Goal: Find specific page/section: Find specific page/section

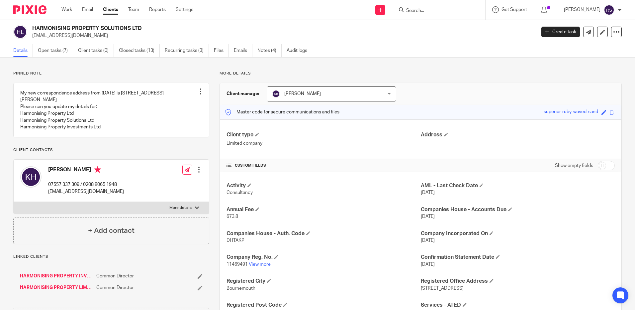
click at [419, 12] on input "Search" at bounding box center [436, 11] width 60 height 6
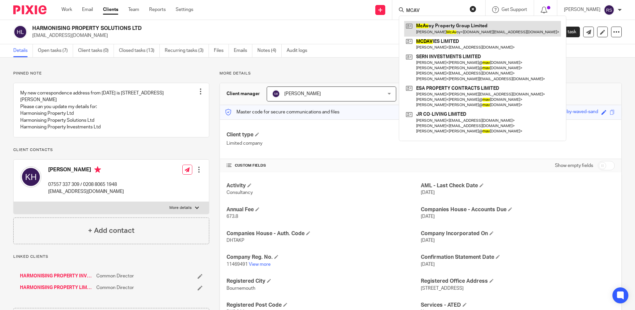
type input "MCAV"
click at [443, 26] on link at bounding box center [482, 28] width 157 height 15
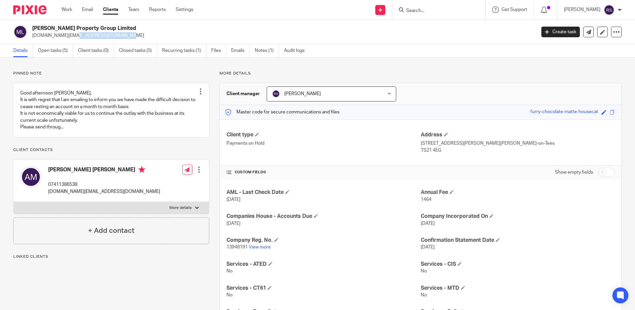
drag, startPoint x: 90, startPoint y: 36, endPoint x: 32, endPoint y: 38, distance: 58.2
click at [32, 38] on div "[PERSON_NAME] Property Group Limited [DOMAIN_NAME][EMAIL_ADDRESS][DOMAIN_NAME]" at bounding box center [272, 32] width 518 height 14
copy p "[DOMAIN_NAME][EMAIL_ADDRESS][DOMAIN_NAME]"
drag, startPoint x: 113, startPoint y: 25, endPoint x: 33, endPoint y: 28, distance: 80.8
click at [33, 28] on h2 "McAvoy Property Group Limited" at bounding box center [231, 28] width 399 height 7
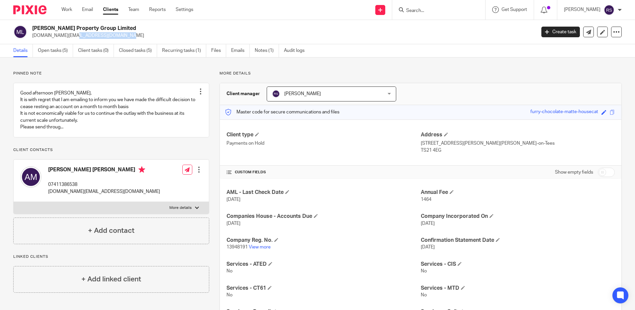
copy h2 "McAvoy Property Group Limited"
click at [433, 10] on input "Search" at bounding box center [436, 11] width 60 height 6
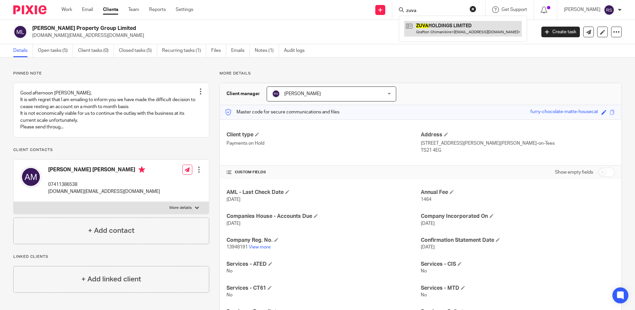
type input "zuva"
click at [437, 27] on link at bounding box center [463, 28] width 118 height 15
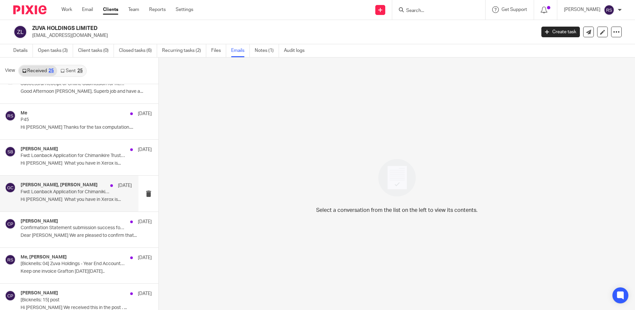
scroll to position [266, 0]
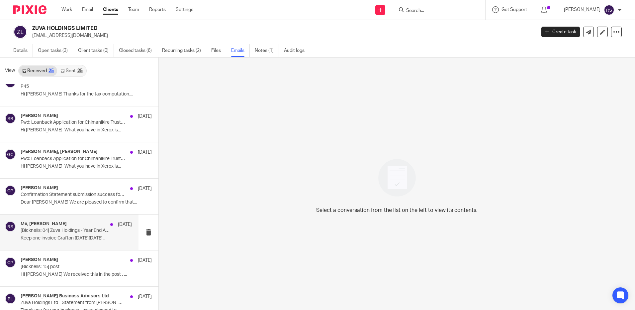
click at [58, 232] on p "[Bicknells: 04] Zuva Holdings - Year End Accounts 2024" at bounding box center [65, 231] width 89 height 6
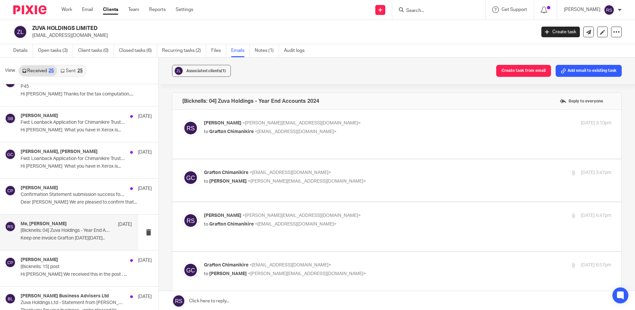
scroll to position [0, 0]
click at [321, 125] on p "Rachel Shepherd <rachel@bicknells.net>" at bounding box center [340, 123] width 272 height 7
checkbox input "true"
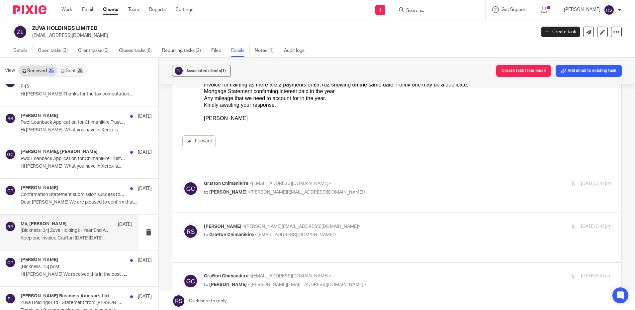
scroll to position [100, 0]
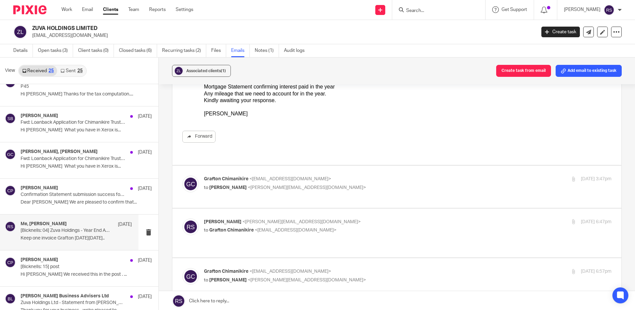
click at [357, 184] on p "to Rachel Shepherd <rachel@bicknells.net>" at bounding box center [340, 187] width 272 height 7
checkbox input "true"
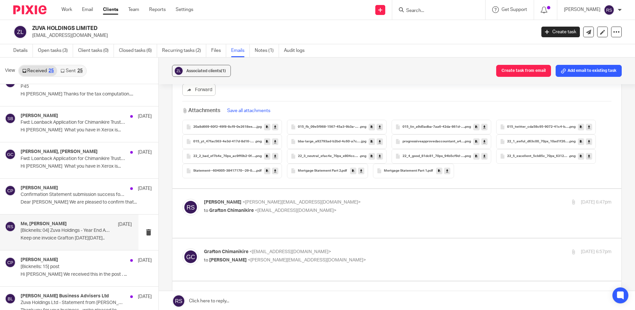
scroll to position [299, 0]
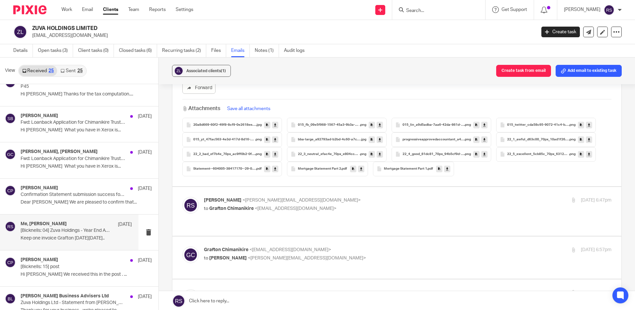
click at [423, 187] on label at bounding box center [396, 211] width 449 height 49
click at [182, 196] on input "checkbox" at bounding box center [182, 196] width 0 height 0
checkbox input "true"
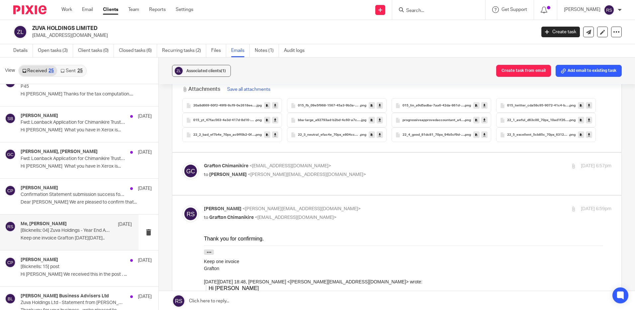
scroll to position [831, 0]
click at [415, 162] on p "Grafton Chimanikire <grafton.chimanikire@gmail.com>" at bounding box center [340, 165] width 272 height 7
checkbox input "true"
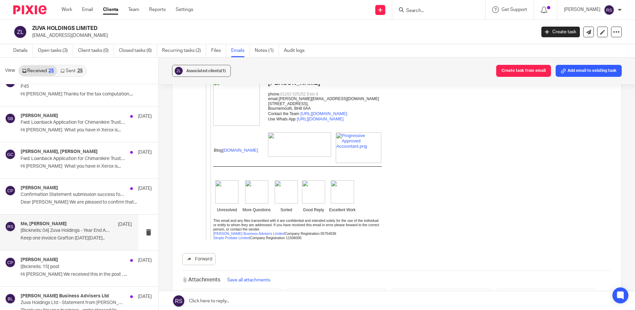
scroll to position [1662, 0]
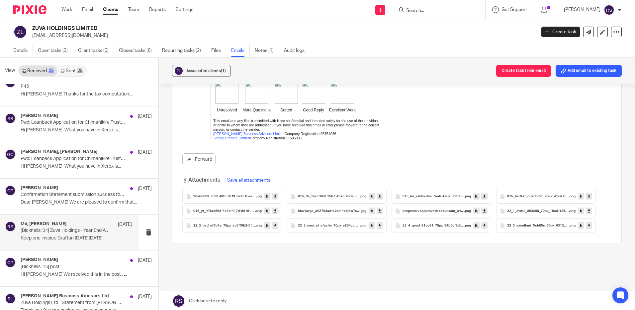
click at [430, 10] on input "Search" at bounding box center [436, 11] width 60 height 6
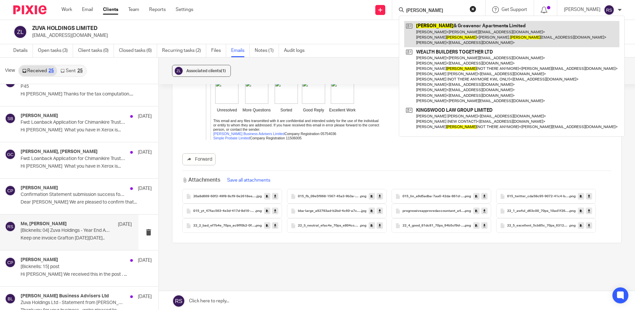
type input "griffin"
click at [446, 28] on link at bounding box center [511, 34] width 215 height 26
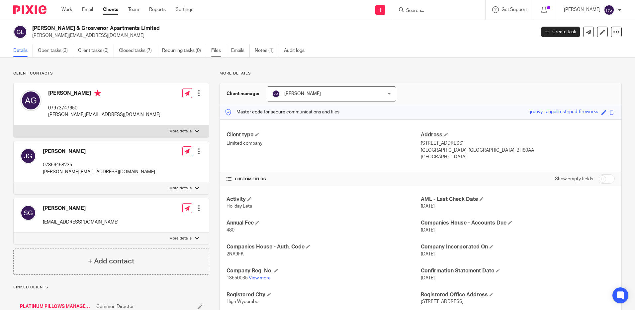
click at [223, 51] on link "Files" at bounding box center [218, 50] width 15 height 13
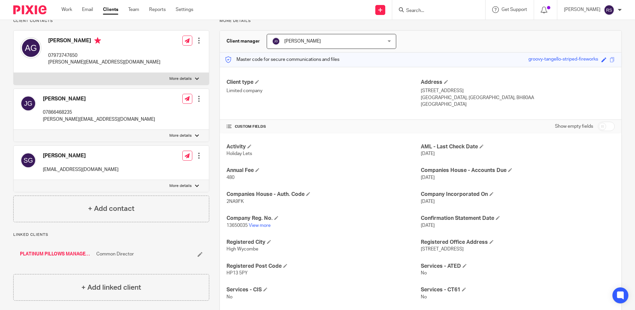
scroll to position [34, 0]
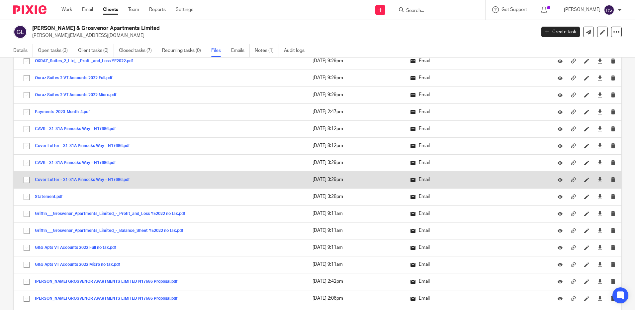
scroll to position [1462, 0]
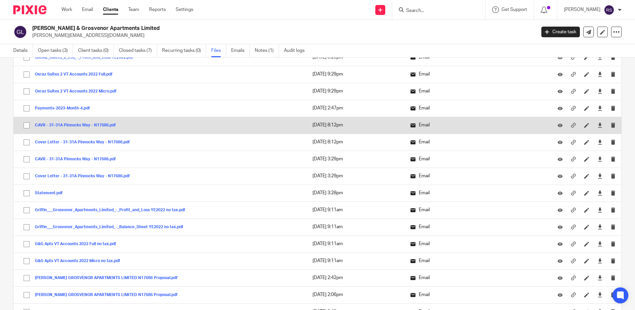
click at [89, 121] on td "CAVR - 31-31A Pinnocks Way - N17686.pdf CAVR - 31-31A Pinnocks Way - N17686 Save" at bounding box center [160, 125] width 292 height 17
click at [90, 125] on button "CAVR - 31-31A Pinnocks Way - N17686.pdf" at bounding box center [78, 125] width 86 height 5
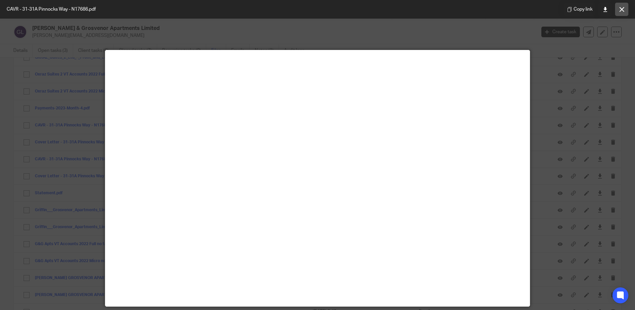
click at [623, 9] on icon at bounding box center [622, 9] width 5 height 5
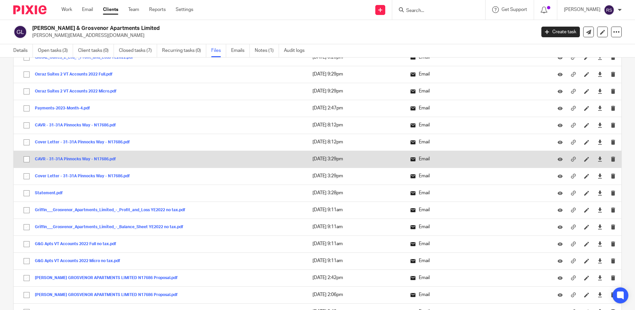
click at [90, 160] on button "CAVR - 31-31A Pinnocks Way - N17686.pdf" at bounding box center [78, 159] width 86 height 5
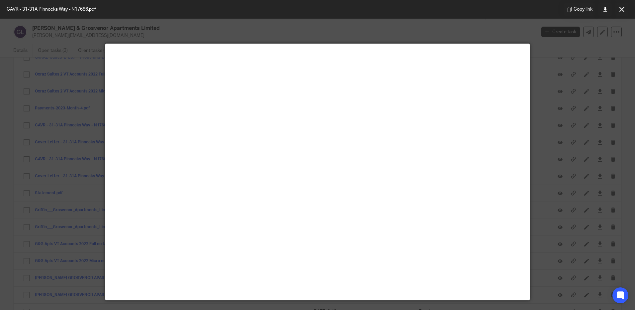
scroll to position [0, 0]
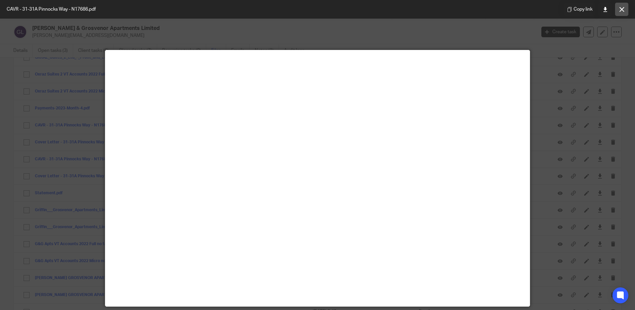
click at [627, 9] on button at bounding box center [622, 9] width 13 height 13
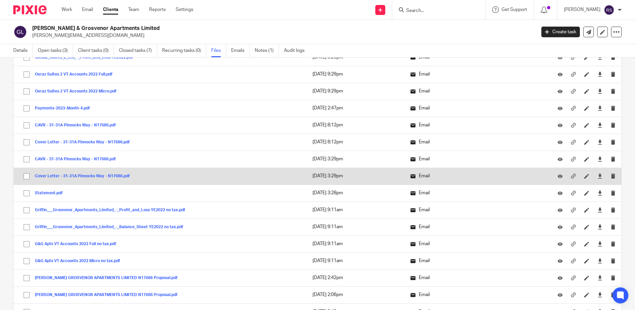
click at [96, 176] on button "Cover Letter - 31-31A Pinnocks Way - N17686.pdf" at bounding box center [85, 176] width 100 height 5
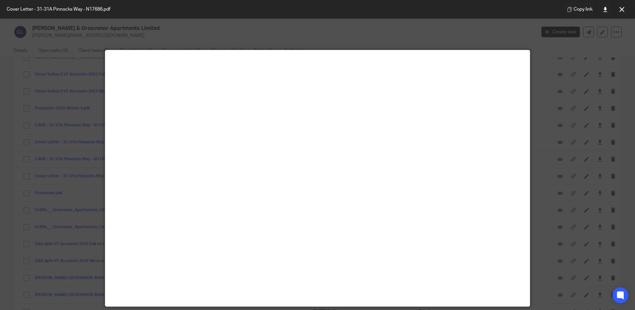
click at [625, 6] on button at bounding box center [622, 9] width 13 height 13
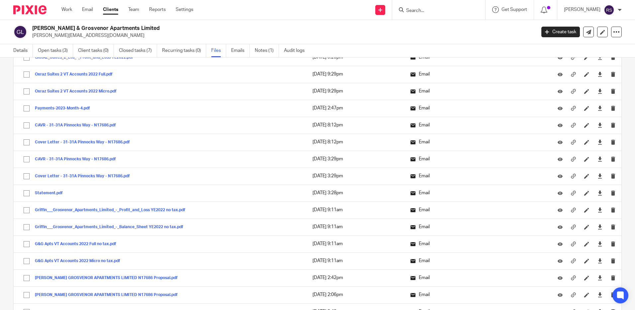
click at [433, 8] on input "Search" at bounding box center [436, 11] width 60 height 6
type input "zuva"
click button "submit" at bounding box center [0, 0] width 0 height 0
click at [440, 23] on link at bounding box center [463, 28] width 118 height 15
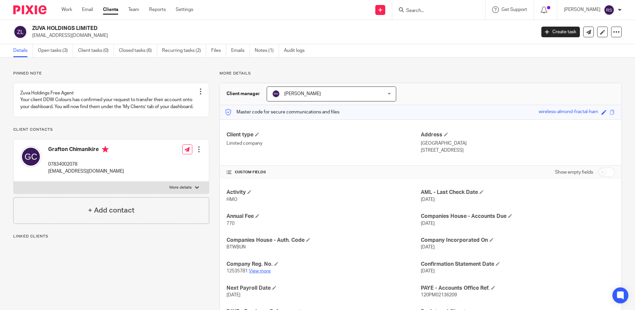
click at [261, 273] on link "View more" at bounding box center [260, 271] width 22 height 5
click at [260, 273] on link "View more" at bounding box center [260, 271] width 22 height 5
click at [431, 6] on form at bounding box center [441, 10] width 71 height 8
click at [432, 12] on input "Search" at bounding box center [436, 11] width 60 height 6
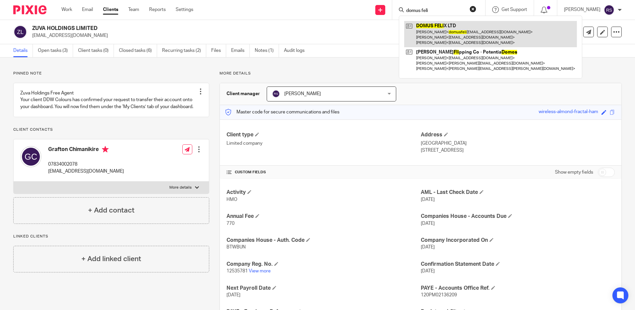
type input "domus feli"
click at [439, 43] on link at bounding box center [490, 34] width 173 height 26
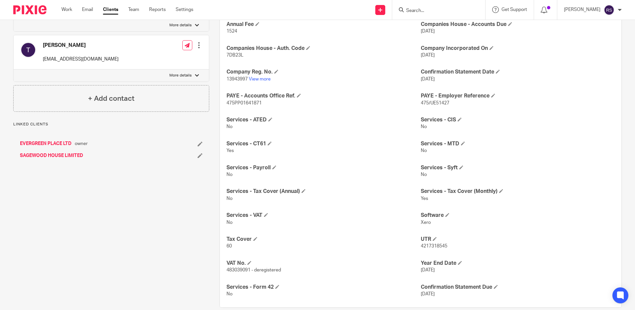
scroll to position [216, 0]
